Goal: Task Accomplishment & Management: Use online tool/utility

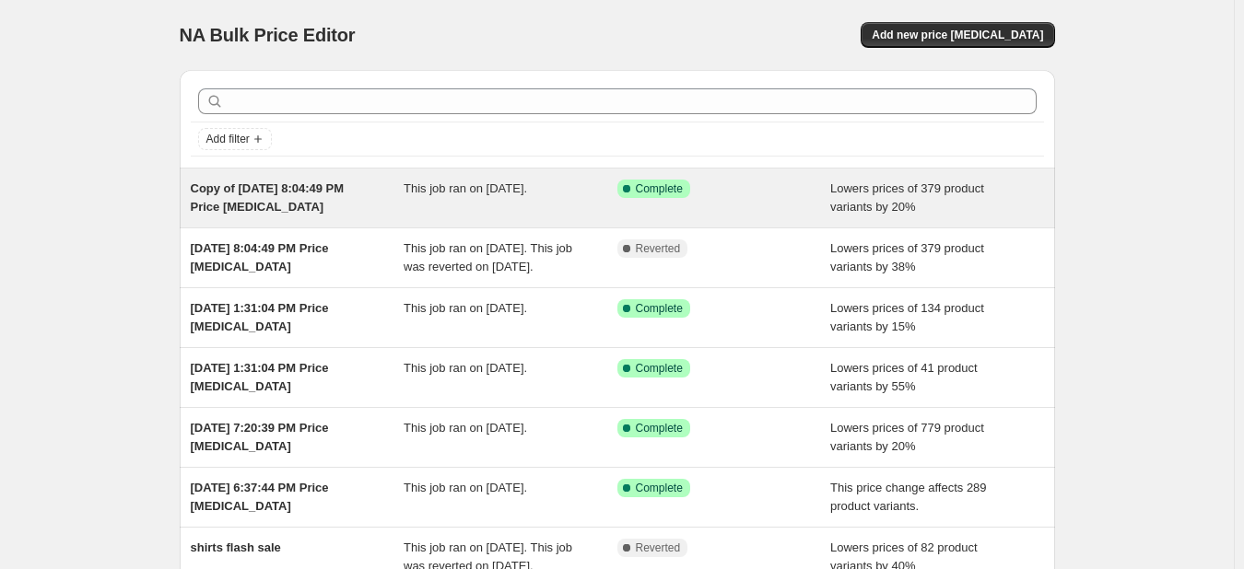
click at [339, 202] on div "Copy of Aug 28, 2025, 8:04:49 PM Price change job" at bounding box center [298, 198] width 214 height 37
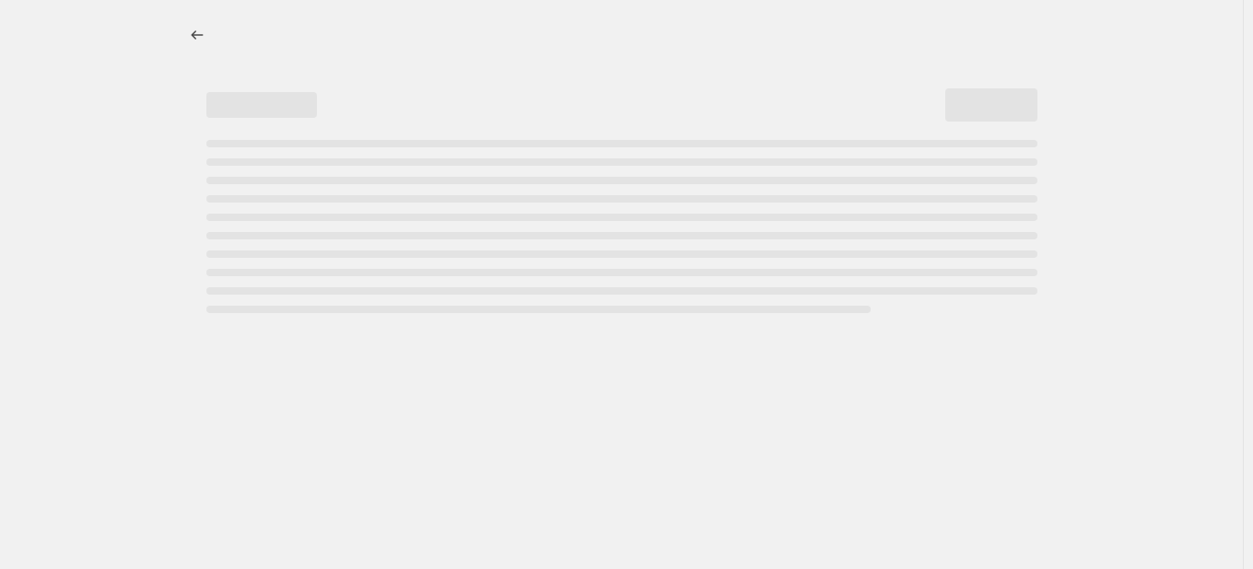
select select "percentage"
select select "collection"
select select "not_equal"
select select "tag"
select select "not_equal"
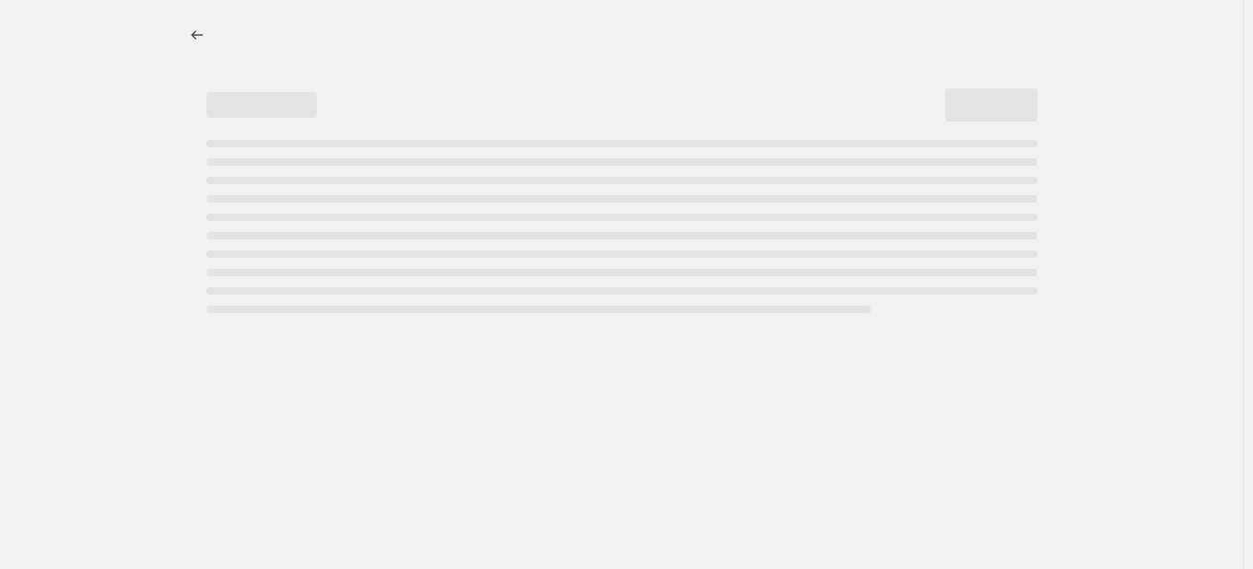
select select "tag"
select select "not_equal"
select select "tag"
select select "not_equal"
select select "inventory_quantity"
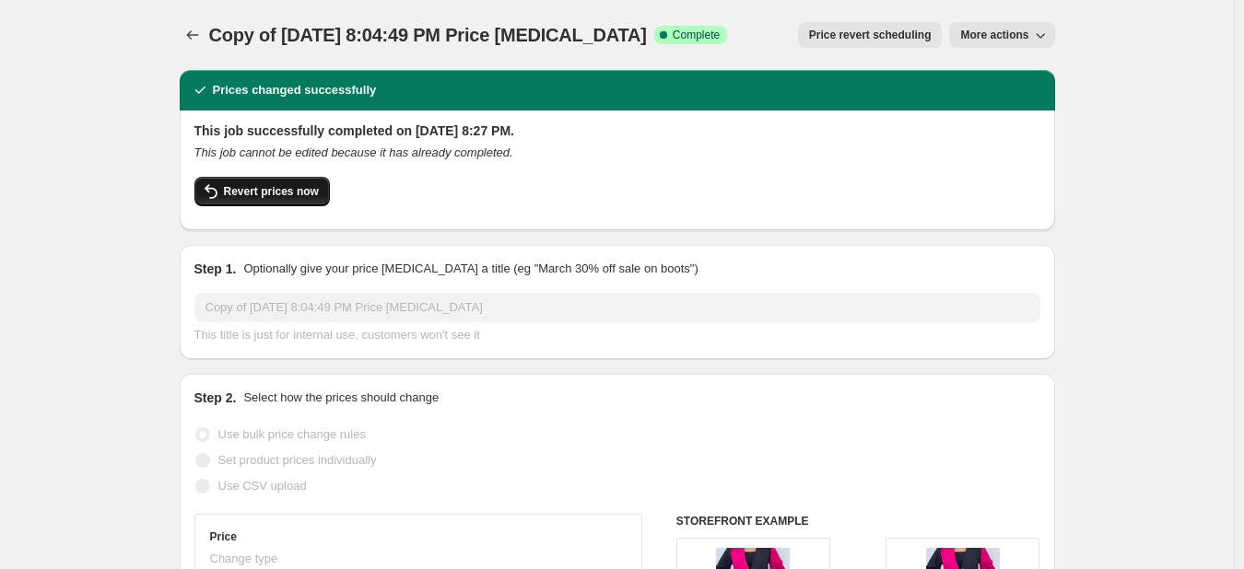
click at [257, 195] on span "Revert prices now" at bounding box center [271, 191] width 95 height 15
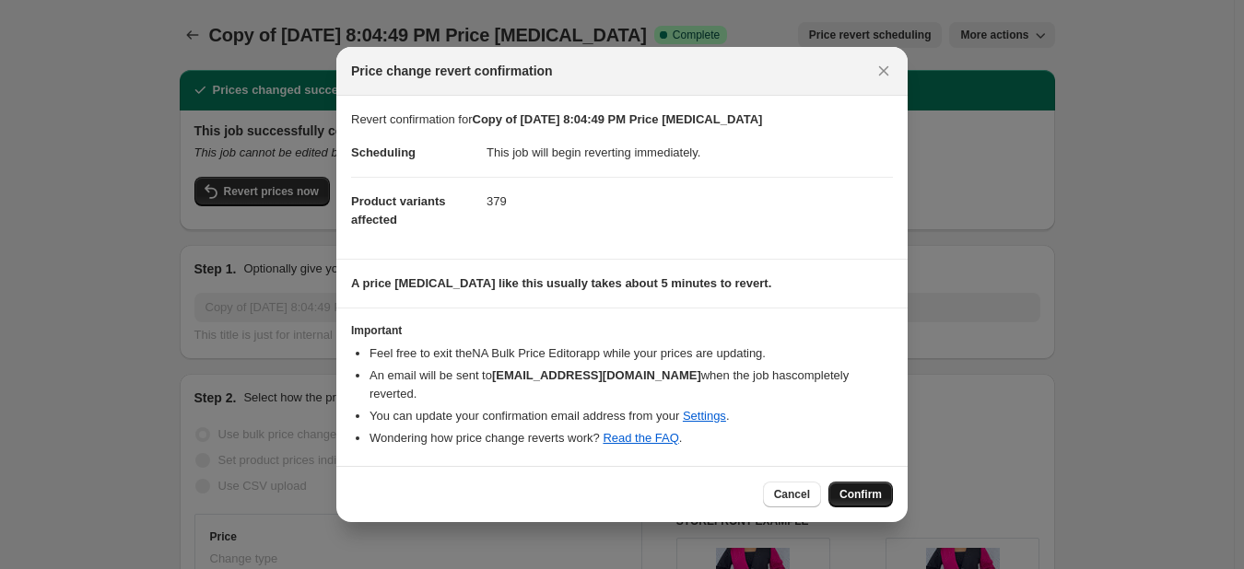
click at [875, 487] on span "Confirm" at bounding box center [860, 494] width 42 height 15
